Goal: Task Accomplishment & Management: Manage account settings

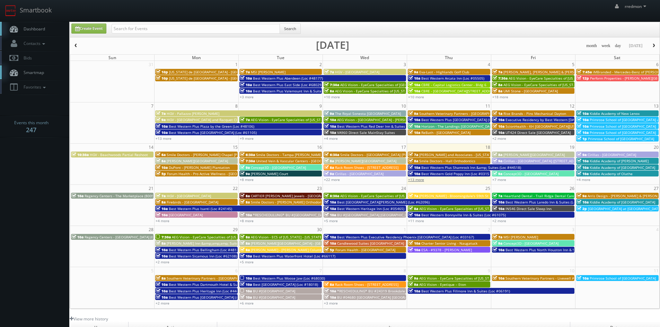
click at [417, 179] on link "+13 more" at bounding box center [416, 179] width 16 height 5
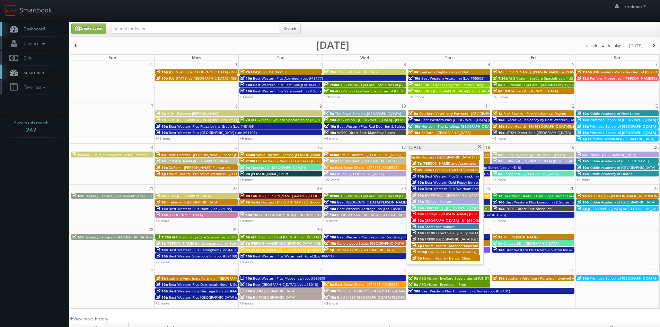
click at [466, 212] on span "Landrys - Mastro's Irvine MAIR (shoot 1)" at bounding box center [468, 214] width 87 height 5
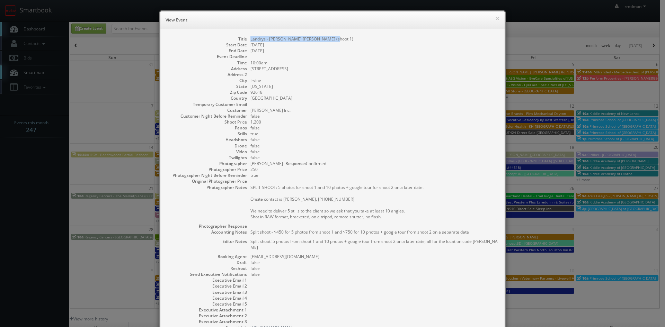
drag, startPoint x: 333, startPoint y: 38, endPoint x: 247, endPoint y: 42, distance: 85.6
click at [247, 42] on dl "Title Landrys - Mastro's Irvine MAIR (shoot 1) Start Date 09/18/2025 End Date 0…" at bounding box center [332, 183] width 330 height 295
copy dd "Landrys - [PERSON_NAME] [PERSON_NAME] (shoot 1)"
click at [492, 20] on div "× View Event" at bounding box center [332, 20] width 344 height 18
click at [496, 17] on button "×" at bounding box center [497, 18] width 4 height 5
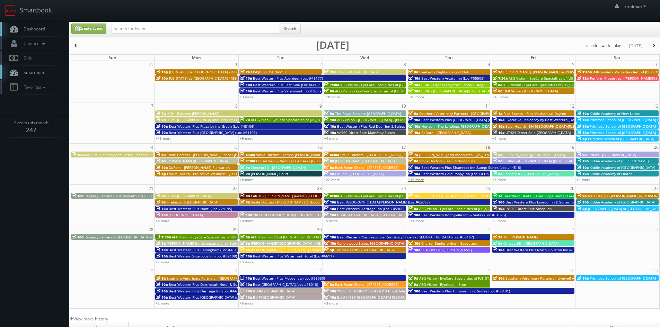
click at [419, 178] on link "+13 more" at bounding box center [416, 179] width 16 height 5
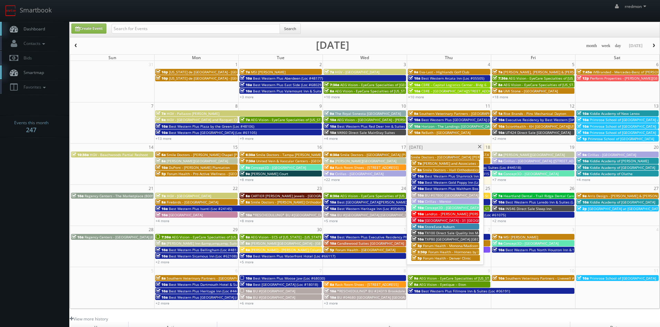
click at [479, 147] on span at bounding box center [479, 147] width 5 height 4
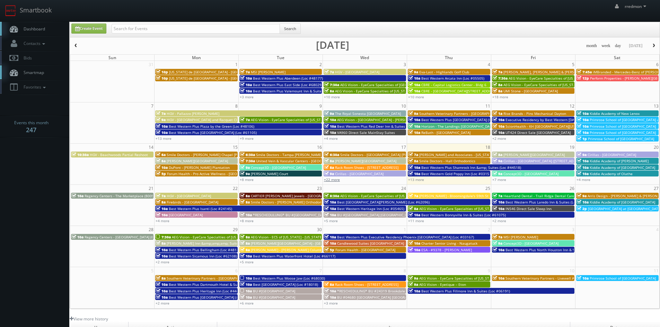
click at [328, 180] on link "+22 more" at bounding box center [332, 179] width 16 height 5
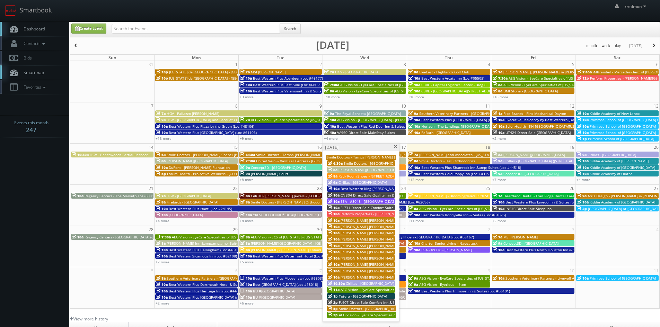
click at [394, 148] on span at bounding box center [395, 147] width 5 height 4
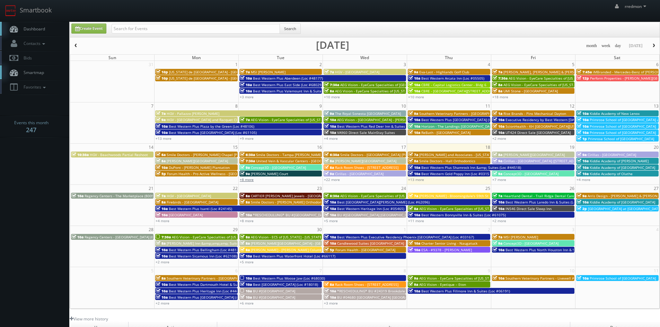
click at [249, 179] on link "+8 more" at bounding box center [247, 179] width 14 height 5
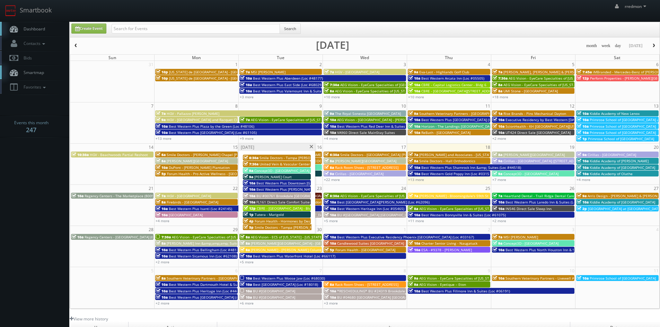
click at [312, 147] on span at bounding box center [311, 147] width 5 height 4
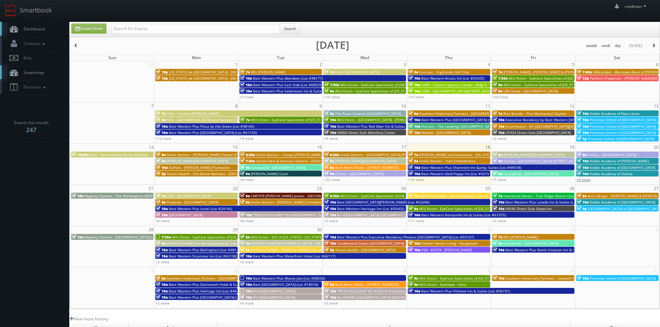
click at [583, 180] on link "+4 more" at bounding box center [583, 179] width 14 height 5
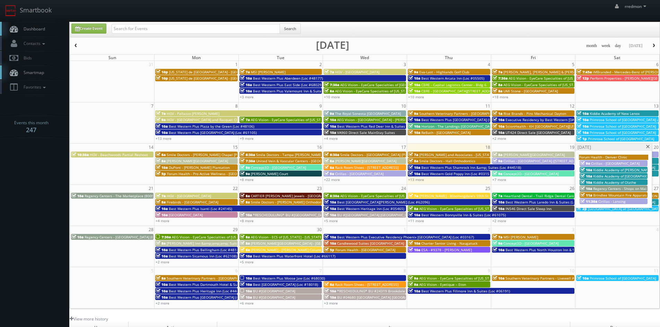
click at [646, 148] on span at bounding box center [648, 147] width 5 height 4
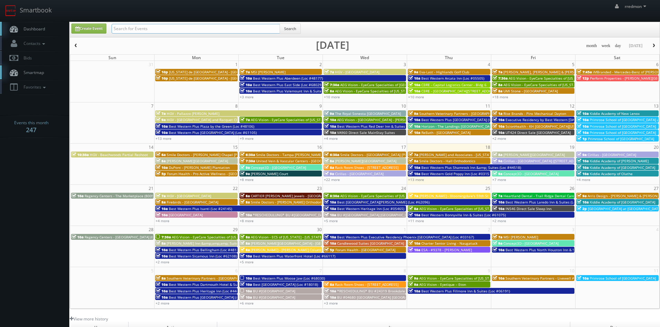
click at [251, 27] on input "text" at bounding box center [196, 29] width 168 height 10
type input "primrose"
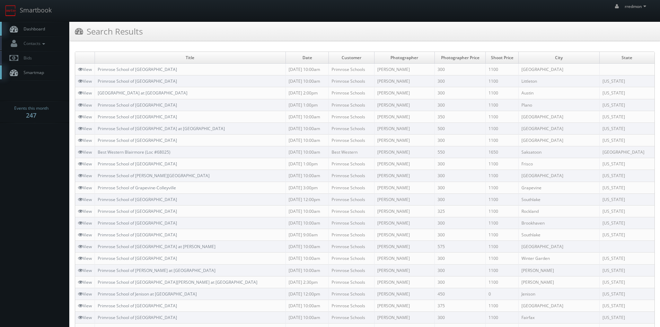
click at [35, 28] on span "Dashboard" at bounding box center [32, 29] width 25 height 6
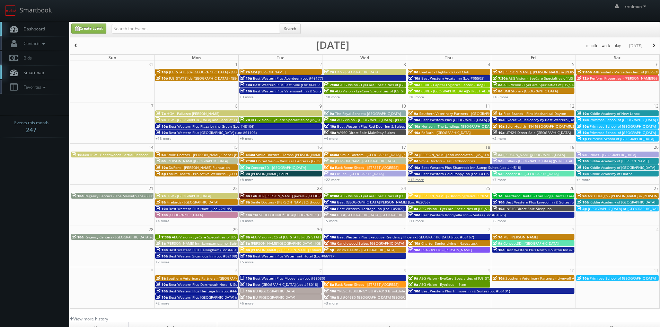
click at [412, 181] on link "+13 more" at bounding box center [416, 179] width 16 height 5
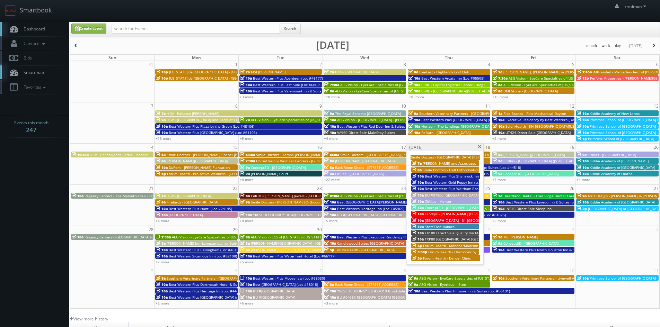
click at [477, 148] on span at bounding box center [479, 147] width 5 height 4
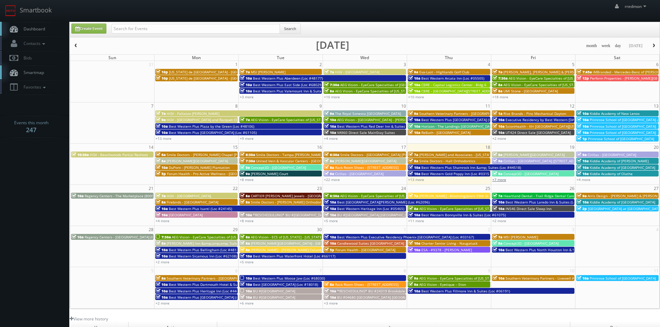
click at [505, 179] on link "+7 more" at bounding box center [499, 179] width 14 height 5
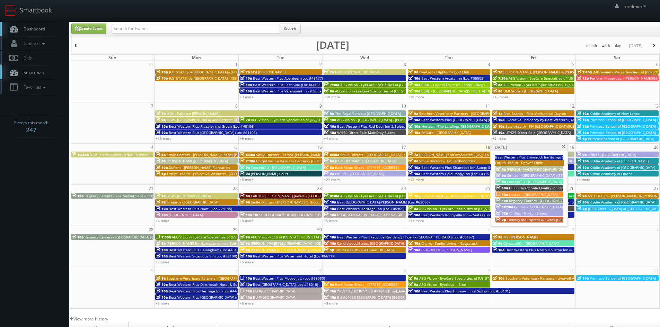
click at [539, 192] on span "Lordae - [GEOGRAPHIC_DATA]" at bounding box center [533, 194] width 48 height 5
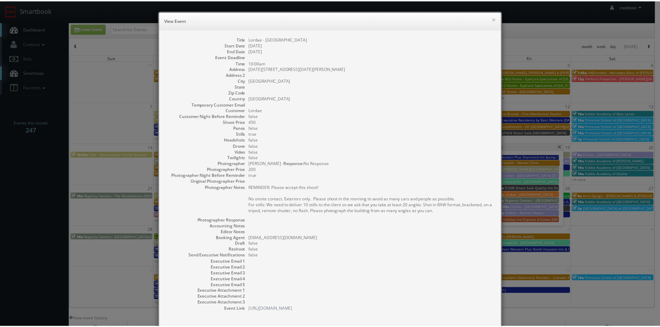
scroll to position [34, 0]
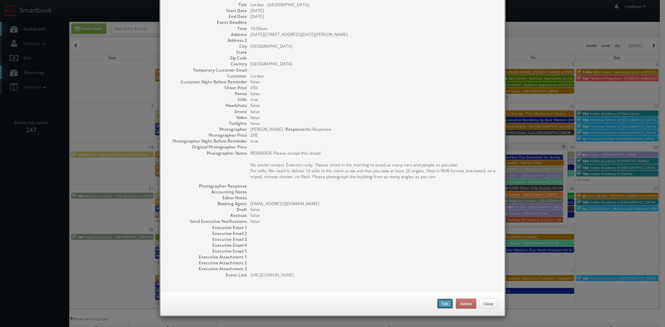
click at [442, 306] on button "Edit" at bounding box center [445, 304] width 16 height 10
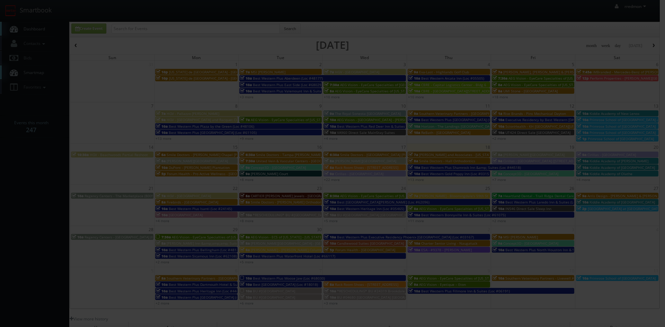
type input "Lordae - [GEOGRAPHIC_DATA]"
type input "[DATE][STREET_ADDRESS][DATE][PERSON_NAME]"
type input "[GEOGRAPHIC_DATA]"
type input "450"
checkbox input "true"
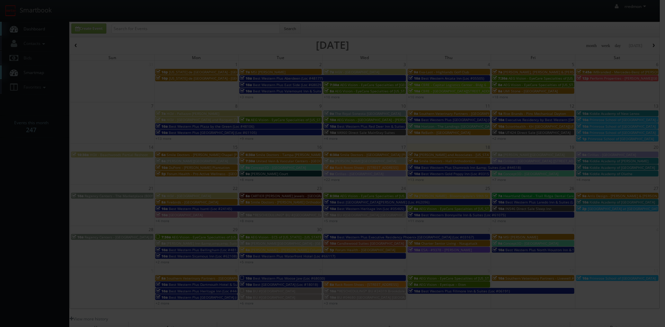
type input "[DATE]"
type input "10:00am"
checkbox input "true"
type textarea "REMINDER: Please accept this shoot! No onsite contact. Exteriors only. Please s…"
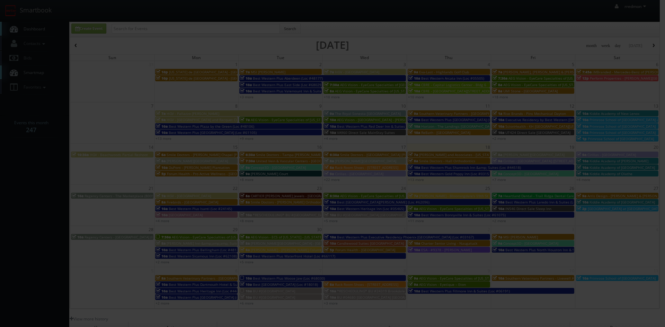
type input "200"
select select "[EMAIL_ADDRESS][DOMAIN_NAME]"
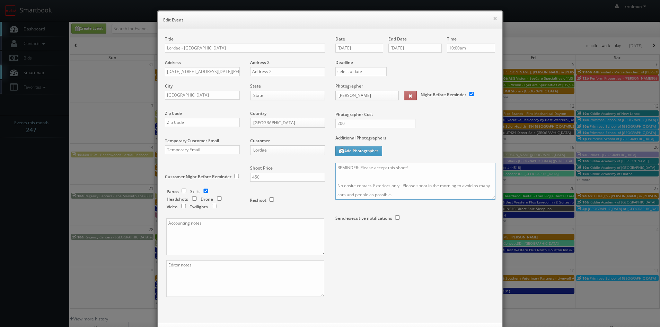
click at [410, 170] on textarea "REMINDER: Please accept this shoot! No onsite contact. Exteriors only. Please s…" at bounding box center [415, 181] width 160 height 37
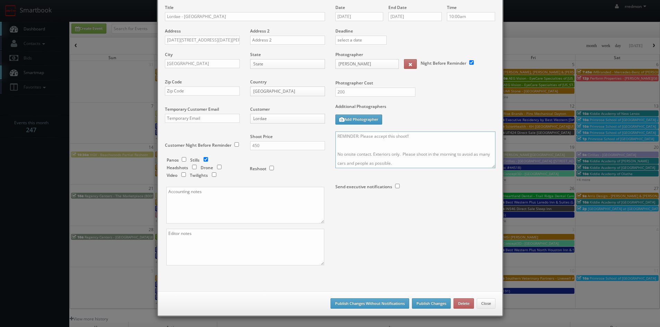
type textarea "REMINDER: Please accept this shoot!! No onsite contact. Exteriors only. Please …"
click at [440, 308] on button "Publish Changes" at bounding box center [431, 304] width 39 height 10
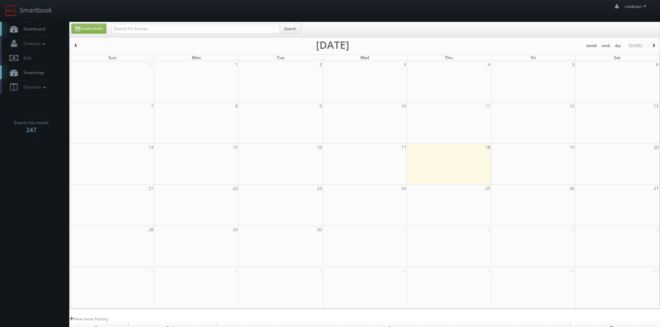
click at [32, 28] on span "Dashboard" at bounding box center [32, 29] width 25 height 6
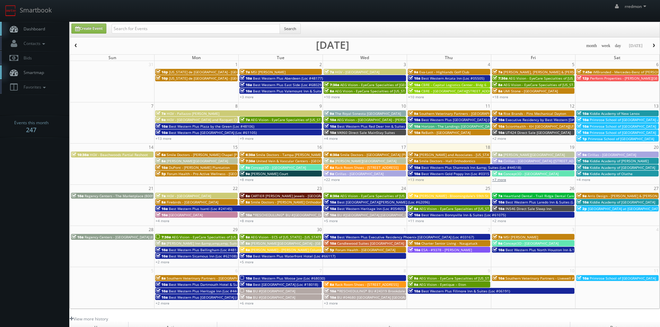
click at [505, 179] on link "+7 more" at bounding box center [499, 179] width 14 height 5
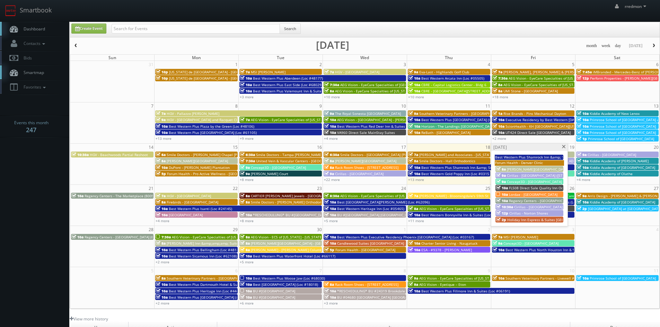
click at [540, 200] on span "Regency Centers - [GEOGRAPHIC_DATA] (159)" at bounding box center [546, 200] width 74 height 5
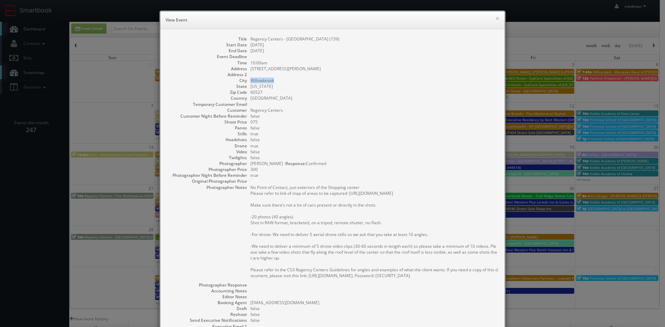
drag, startPoint x: 277, startPoint y: 83, endPoint x: 248, endPoint y: 82, distance: 28.4
click at [250, 82] on dd "Willowbrook" at bounding box center [373, 81] width 247 height 6
copy dd "Willowbrook"
click at [496, 20] on button "×" at bounding box center [497, 18] width 4 height 5
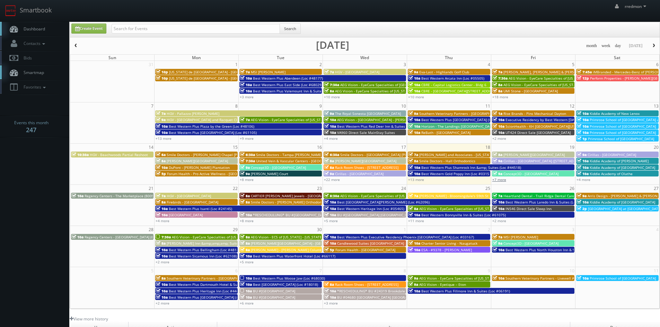
click at [504, 182] on link "+7 more" at bounding box center [499, 179] width 14 height 5
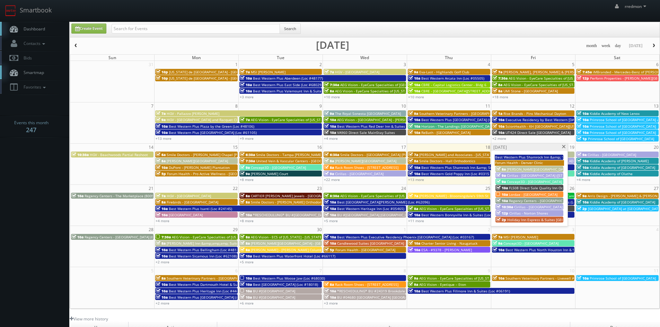
click at [565, 148] on span at bounding box center [563, 147] width 5 height 4
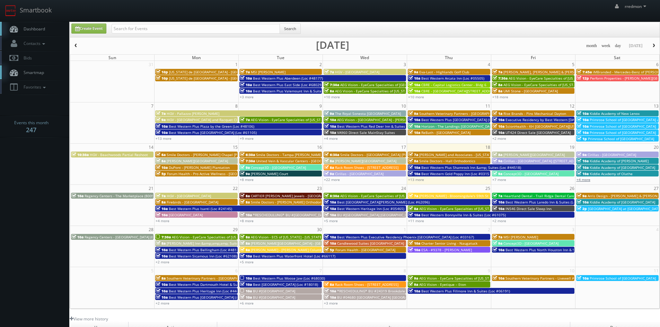
click at [586, 180] on link "+4 more" at bounding box center [583, 179] width 14 height 5
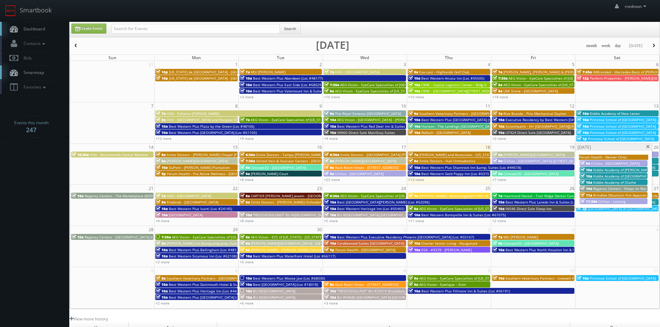
click at [647, 148] on span at bounding box center [648, 147] width 5 height 4
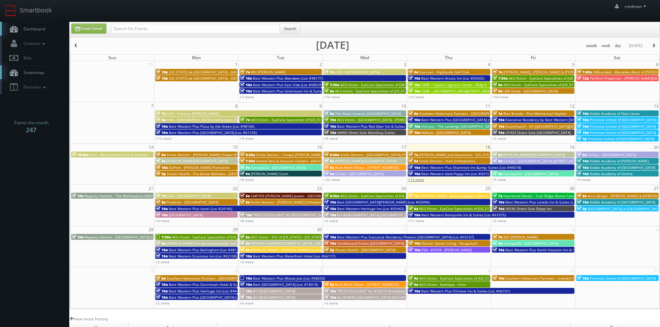
click at [417, 181] on link "+13 more" at bounding box center [416, 179] width 16 height 5
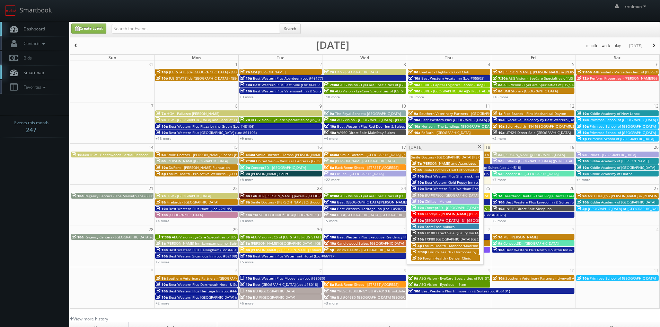
click at [481, 147] on span at bounding box center [479, 147] width 5 height 4
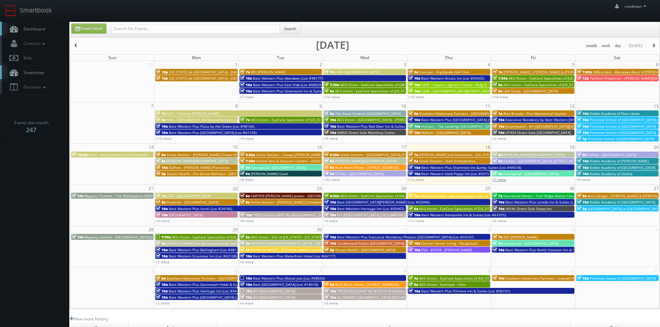
click at [499, 182] on link "+7 more" at bounding box center [499, 179] width 14 height 5
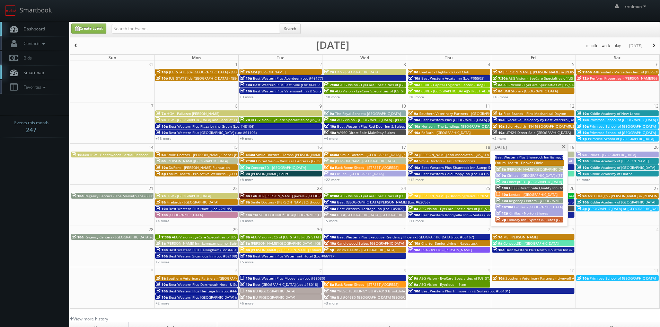
click at [564, 147] on span at bounding box center [563, 147] width 5 height 4
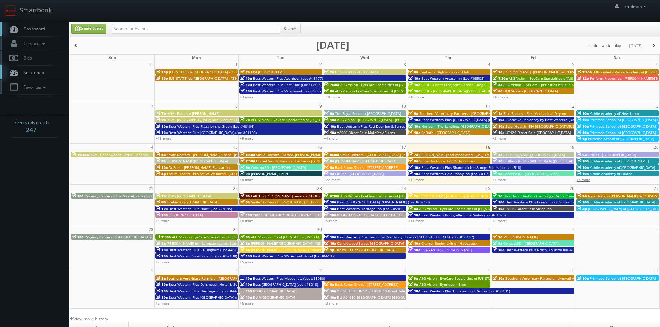
click at [585, 179] on link "+4 more" at bounding box center [583, 179] width 14 height 5
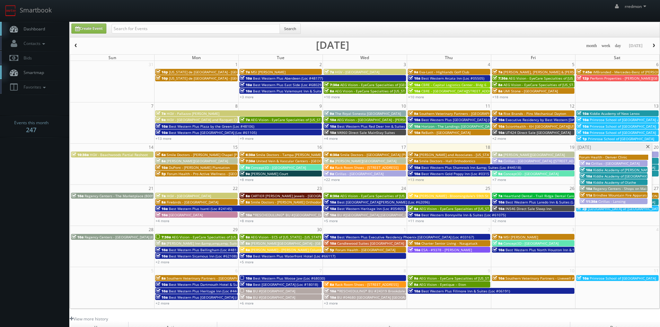
click at [648, 148] on span at bounding box center [648, 147] width 5 height 4
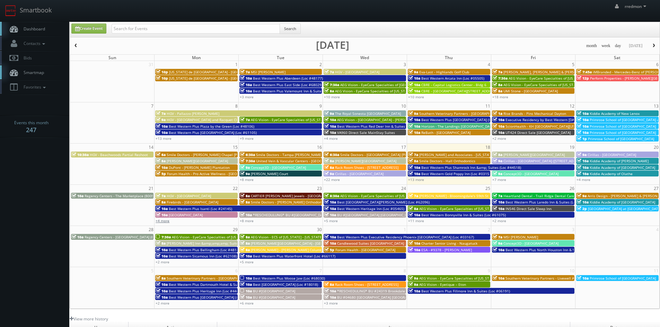
click at [167, 222] on link "+4 more" at bounding box center [163, 221] width 14 height 5
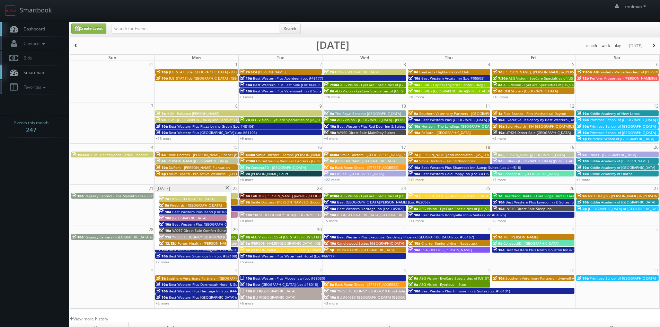
click at [227, 188] on span at bounding box center [227, 188] width 5 height 4
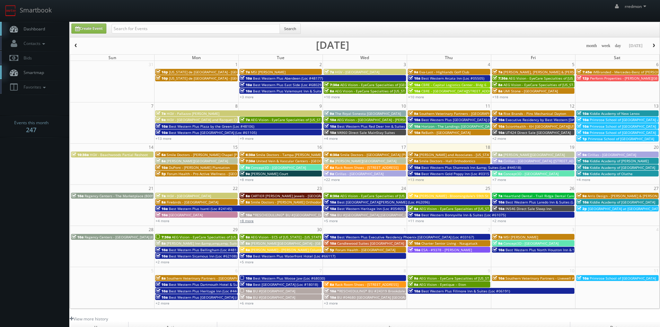
click at [248, 220] on link "+8 more" at bounding box center [247, 221] width 14 height 5
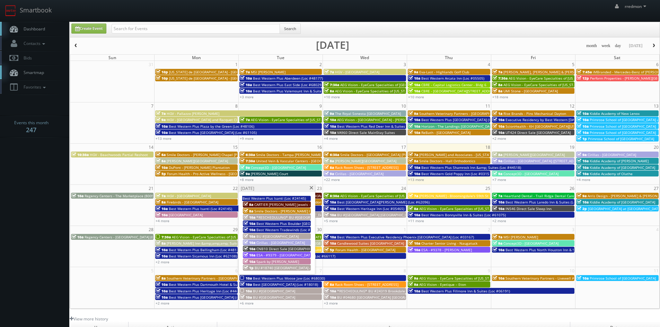
click at [313, 189] on span at bounding box center [311, 188] width 5 height 4
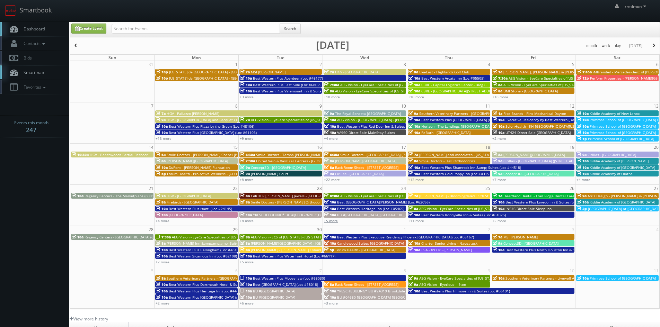
click at [334, 222] on link "+5 more" at bounding box center [331, 221] width 14 height 5
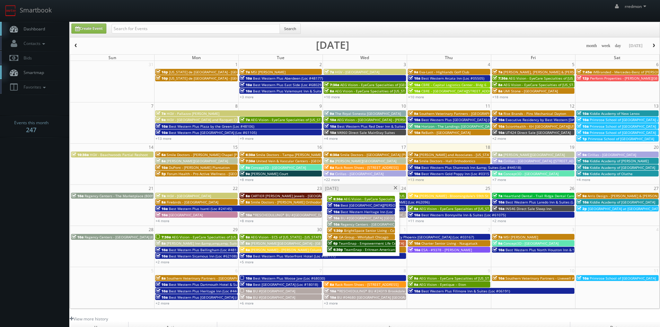
click at [397, 188] on span at bounding box center [395, 188] width 5 height 4
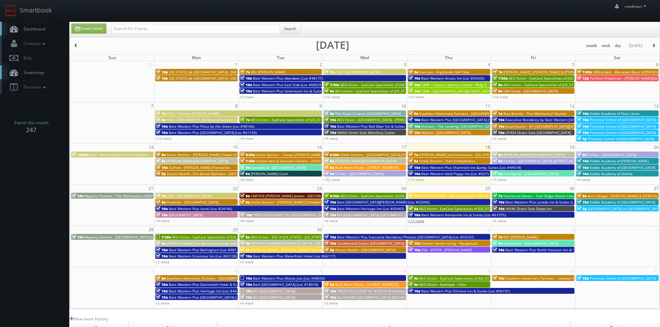
click at [422, 222] on link "+11 more" at bounding box center [416, 221] width 16 height 5
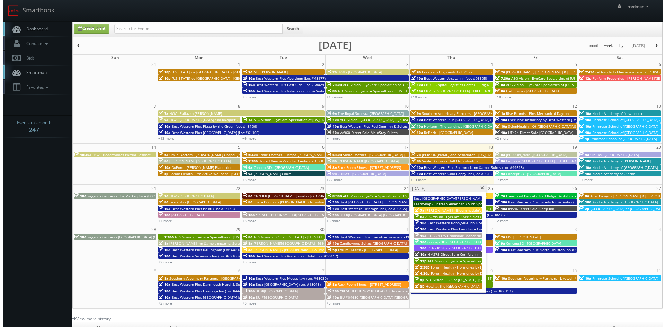
scroll to position [125, 0]
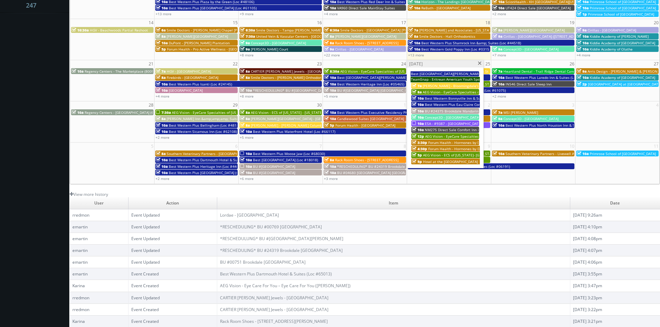
click at [468, 123] on span "ESA - #9387 - [GEOGRAPHIC_DATA]" at bounding box center [453, 123] width 57 height 5
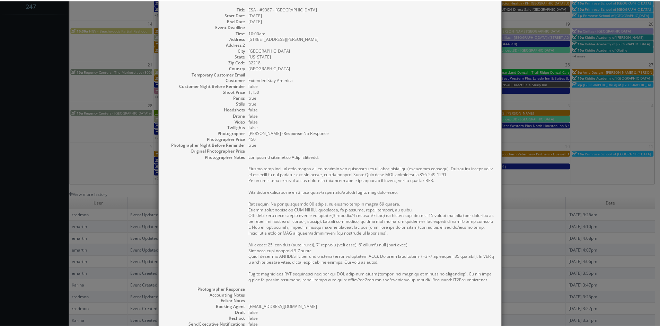
scroll to position [0, 0]
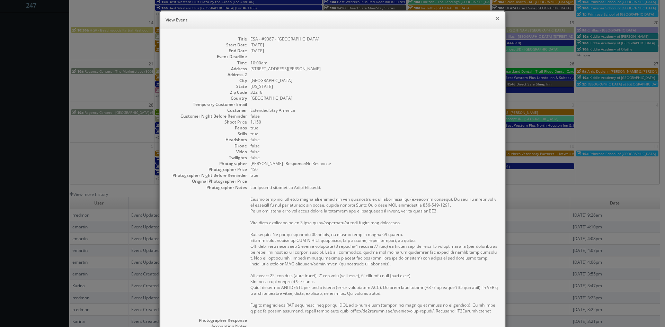
click at [495, 18] on button "×" at bounding box center [497, 18] width 4 height 5
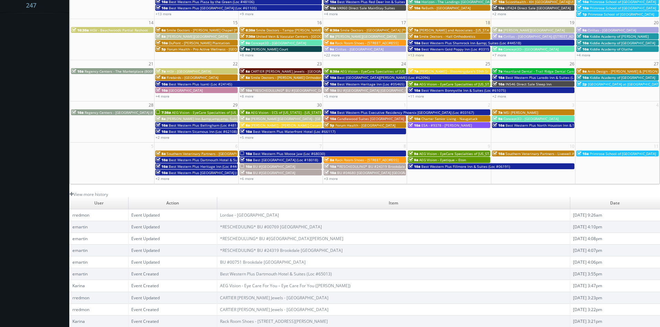
scroll to position [90, 0]
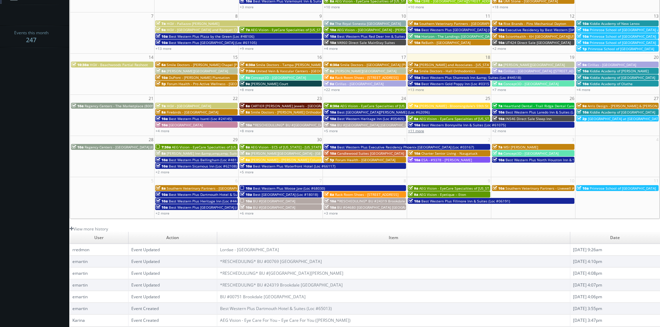
click at [421, 133] on link "+11 more" at bounding box center [416, 131] width 16 height 5
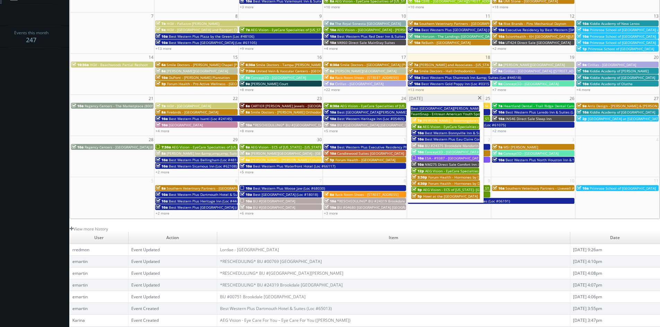
click at [479, 99] on span at bounding box center [479, 98] width 5 height 4
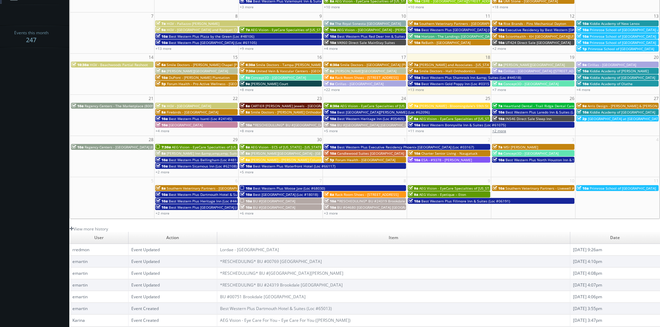
click at [497, 131] on link "+2 more" at bounding box center [499, 131] width 14 height 5
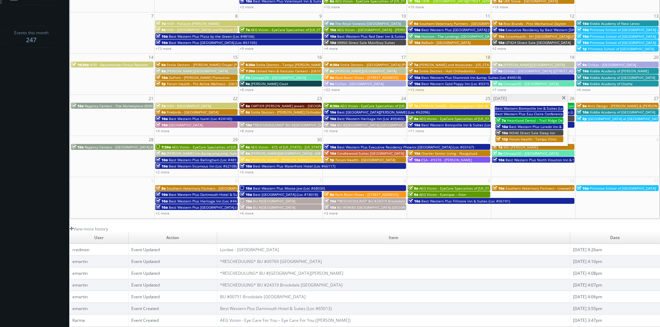
click at [563, 97] on span at bounding box center [563, 98] width 5 height 4
